Goal: Complete application form: Complete application form

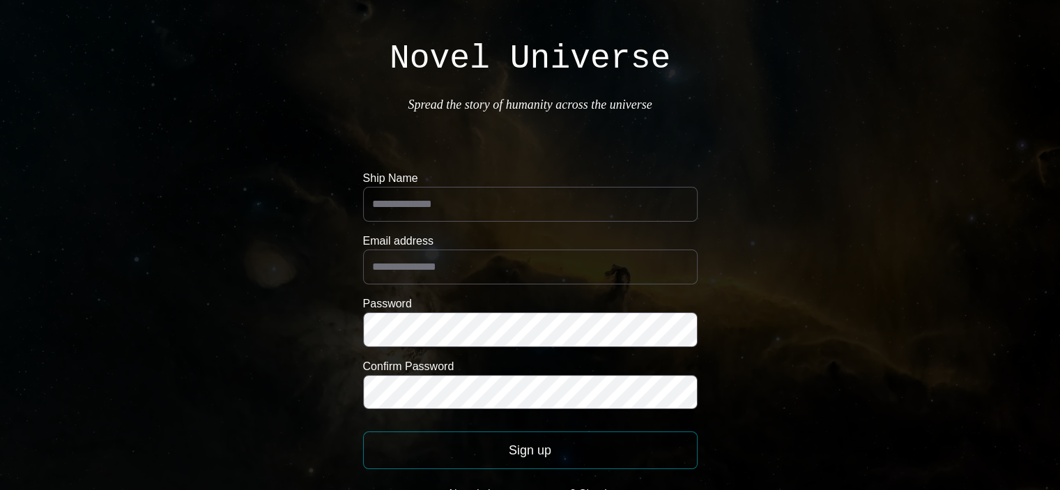
scroll to position [50, 0]
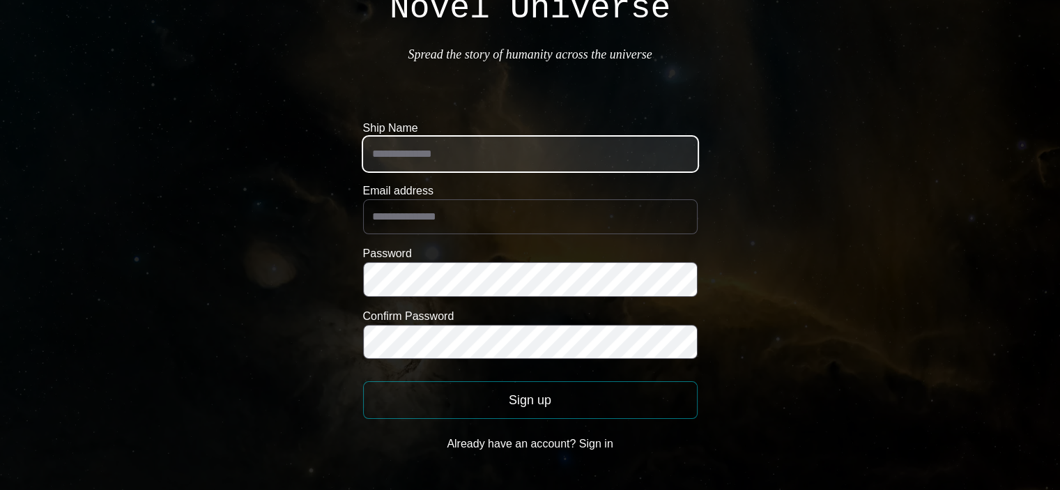
click at [454, 147] on input "Ship Name" at bounding box center [530, 154] width 334 height 35
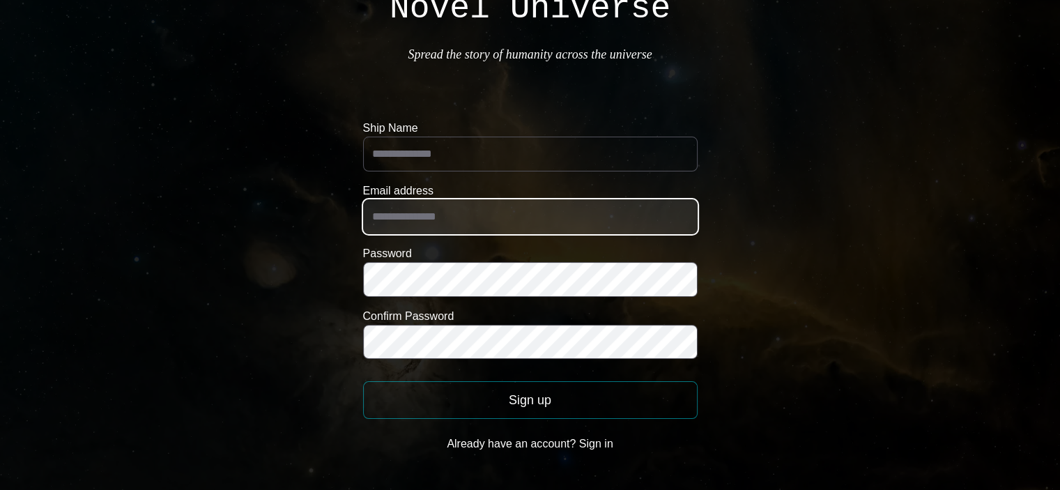
click at [452, 220] on input "Email address" at bounding box center [530, 216] width 334 height 35
type input "**********"
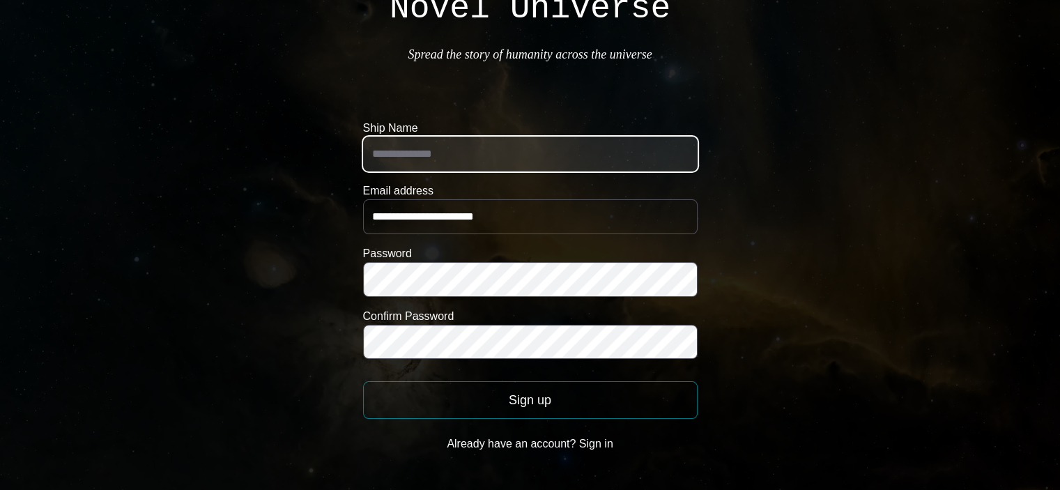
click at [473, 143] on input "Ship Name" at bounding box center [530, 154] width 334 height 35
type input "******"
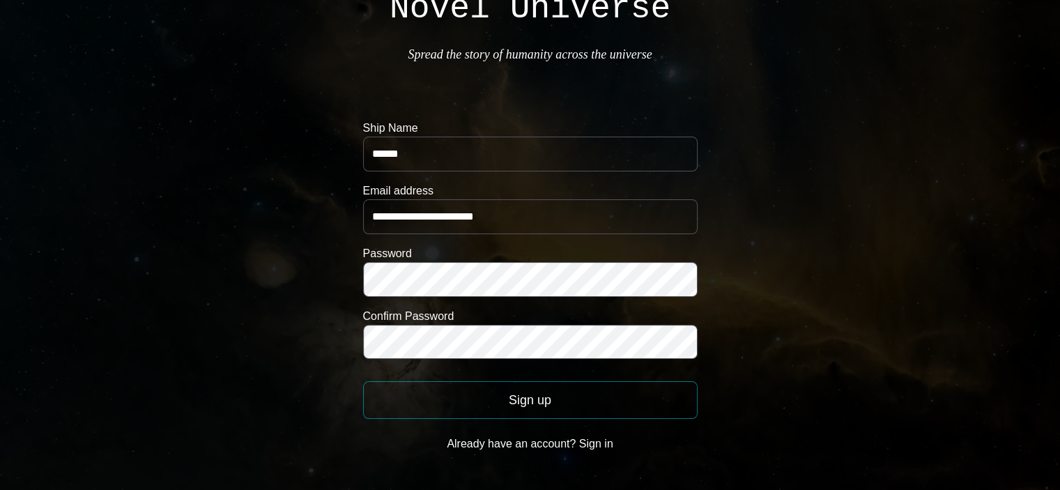
click at [552, 401] on button "Sign up" at bounding box center [530, 400] width 334 height 38
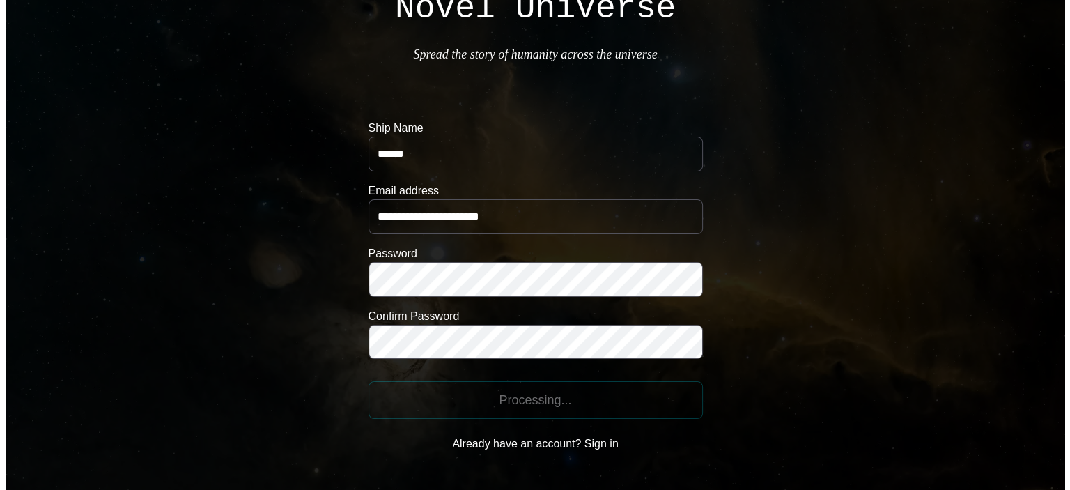
scroll to position [0, 0]
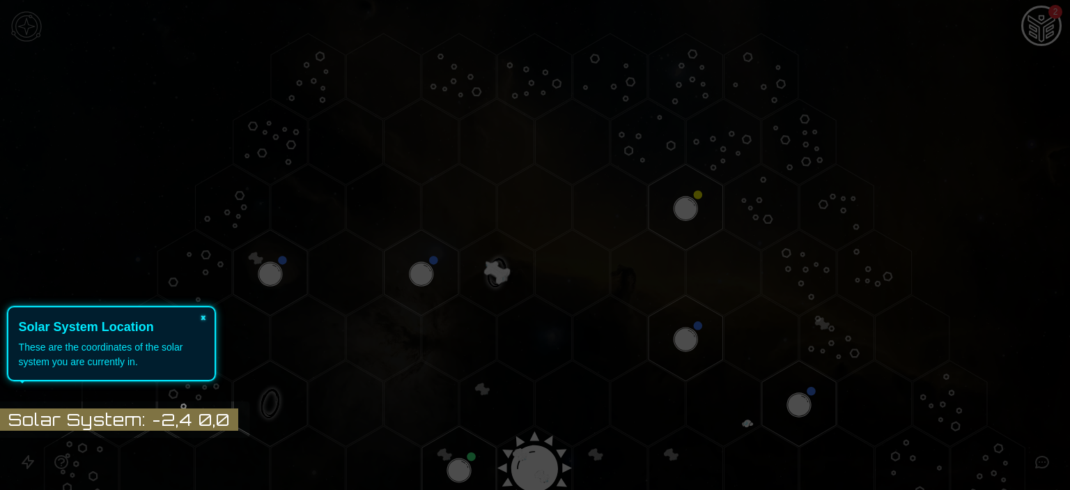
click at [205, 316] on button "×" at bounding box center [203, 317] width 22 height 20
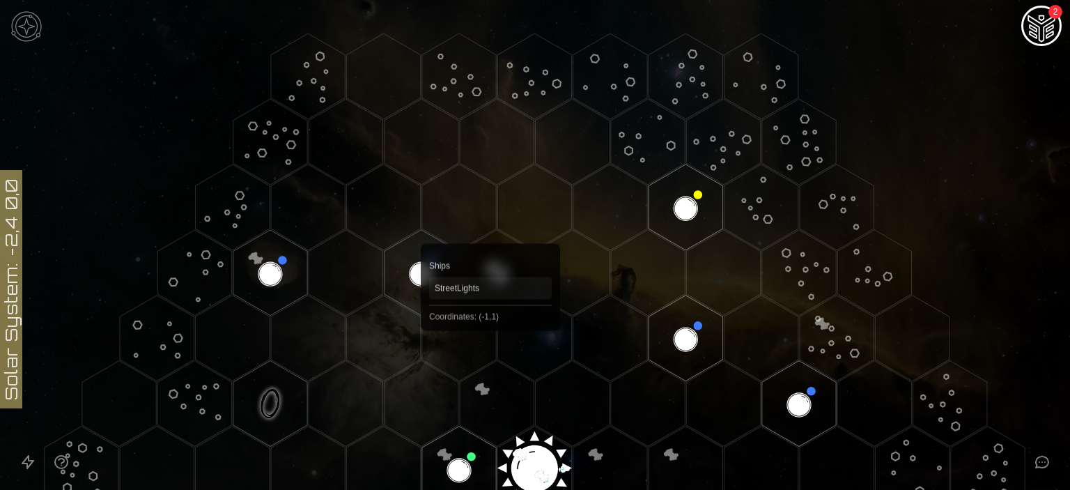
scroll to position [220, 0]
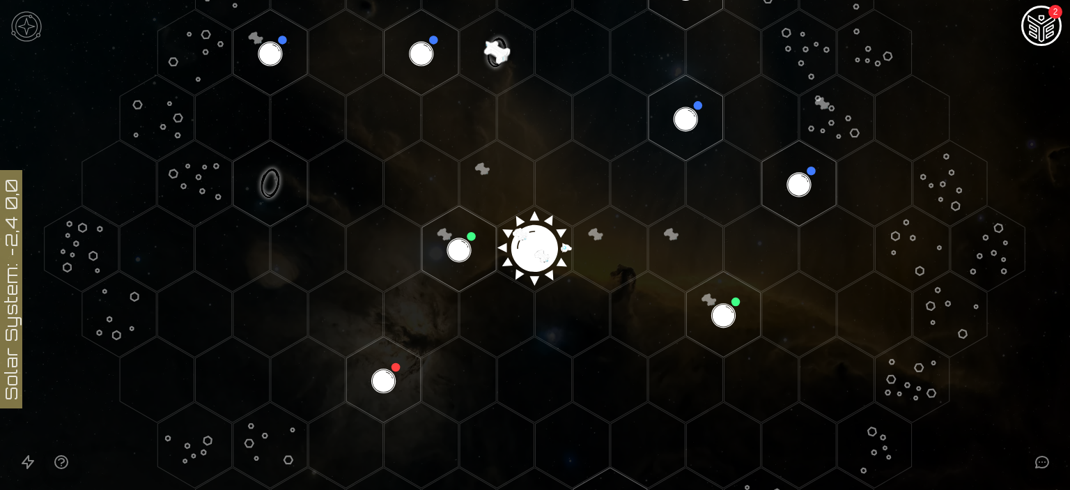
click at [541, 251] on polygon "Hex at coordinates 0,0, clickable" at bounding box center [535, 249] width 74 height 86
click at [525, 241] on image at bounding box center [534, 244] width 87 height 87
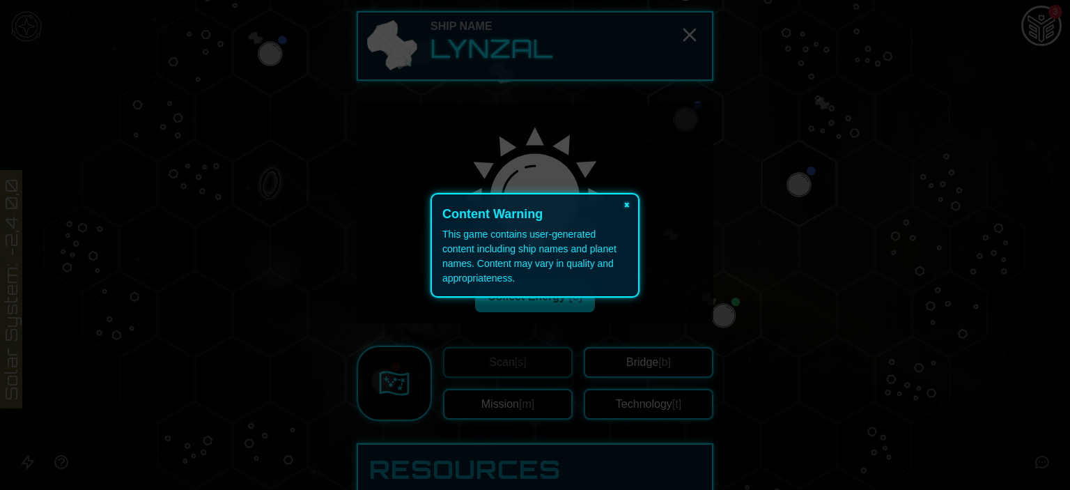
click at [627, 203] on button "×" at bounding box center [627, 204] width 22 height 20
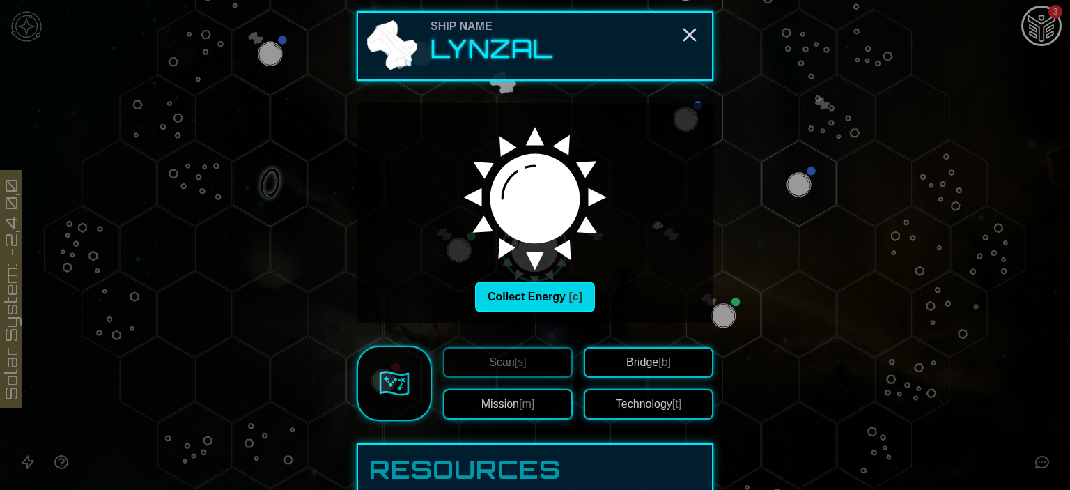
click at [532, 295] on button "Collect Energy [c]" at bounding box center [535, 297] width 120 height 31
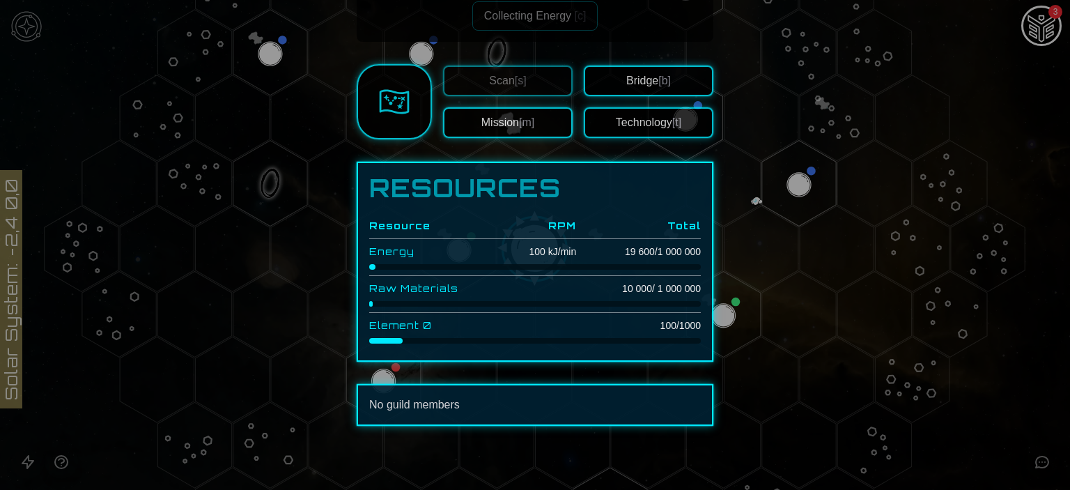
scroll to position [0, 0]
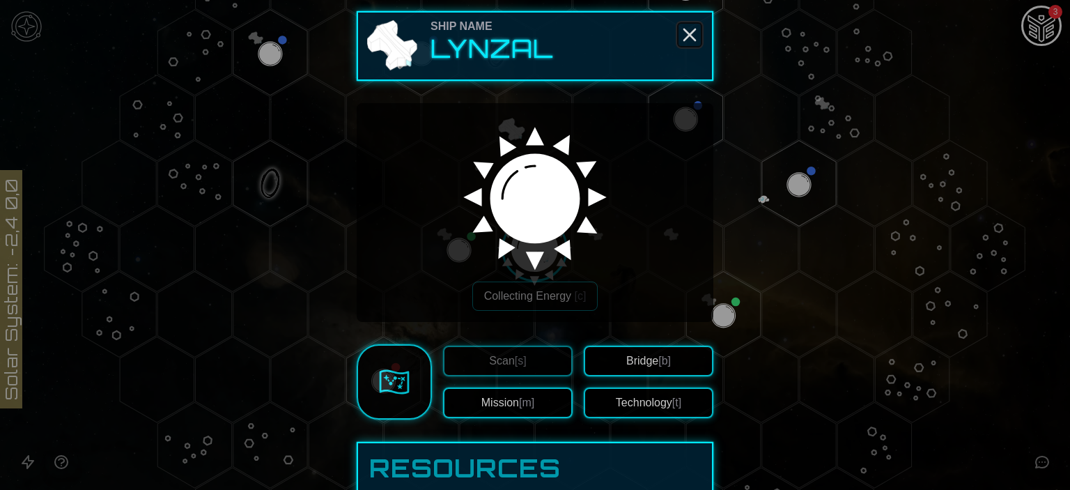
click at [686, 24] on icon "Close" at bounding box center [690, 35] width 22 height 22
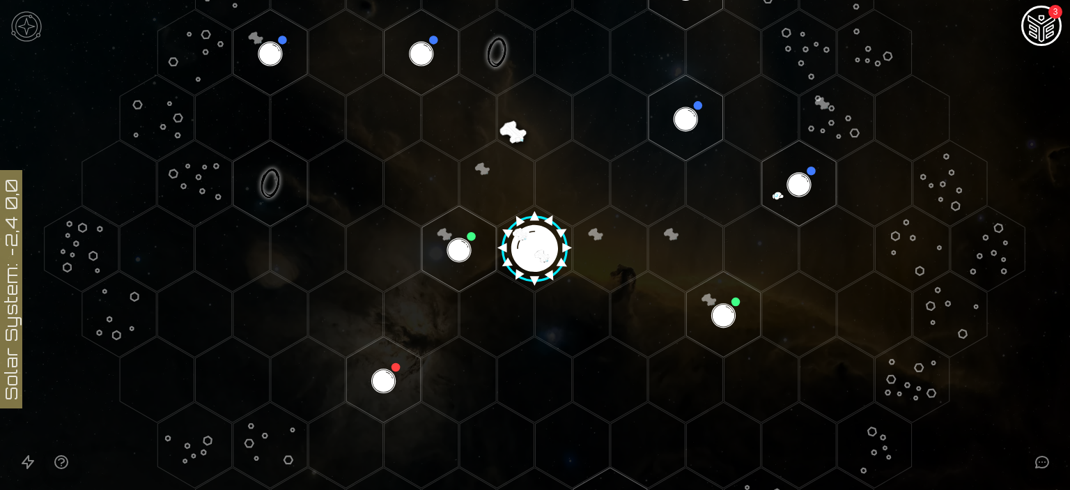
click at [464, 228] on polygon "Hex at coordinates -1,0, clickable" at bounding box center [459, 249] width 74 height 86
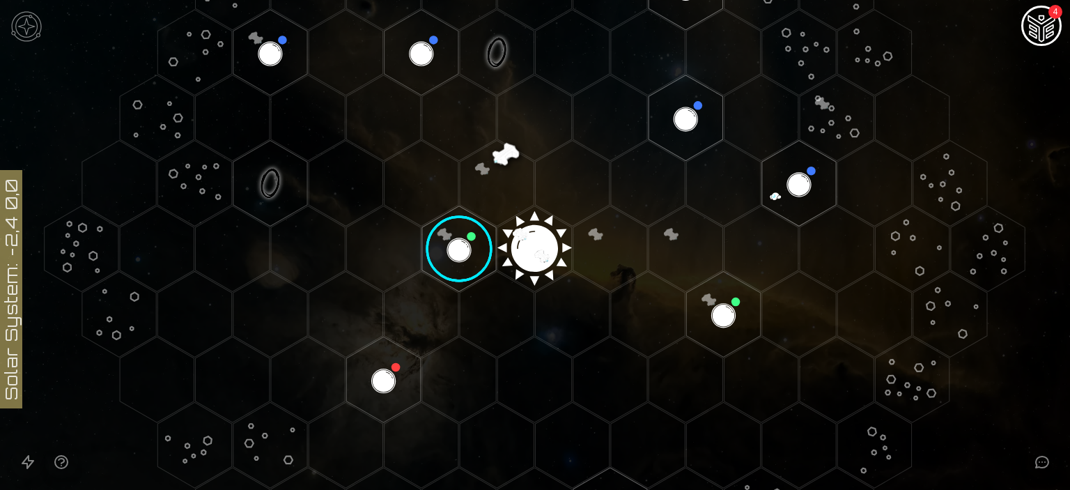
click at [460, 239] on image at bounding box center [458, 248] width 87 height 87
